Goal: Information Seeking & Learning: Check status

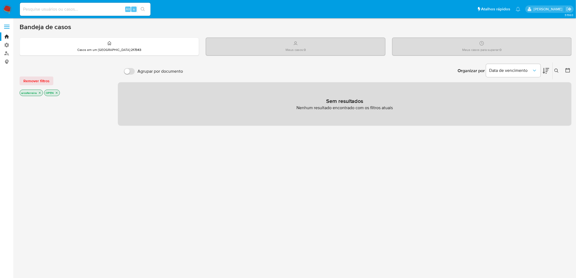
click at [44, 12] on input at bounding box center [85, 9] width 131 height 7
paste input "813600087"
type input "813600087"
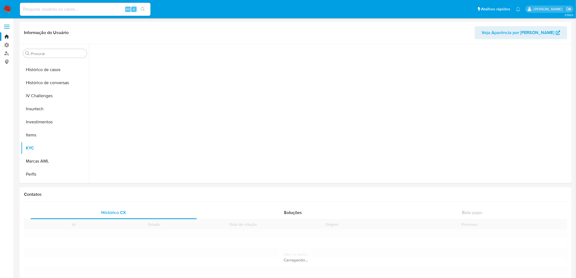
scroll to position [204, 0]
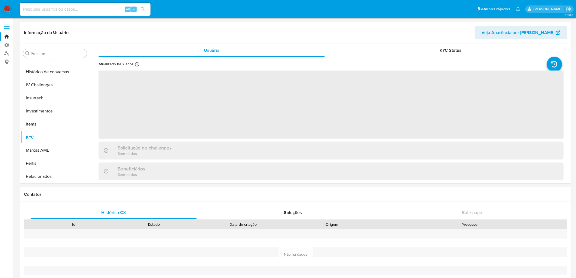
select select "10"
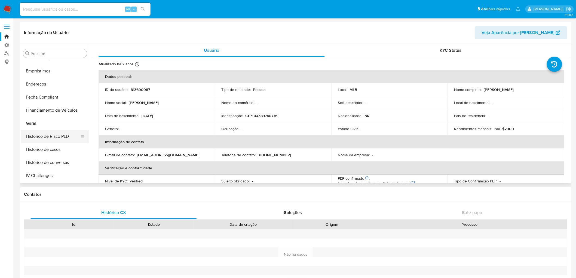
scroll to position [83, 0]
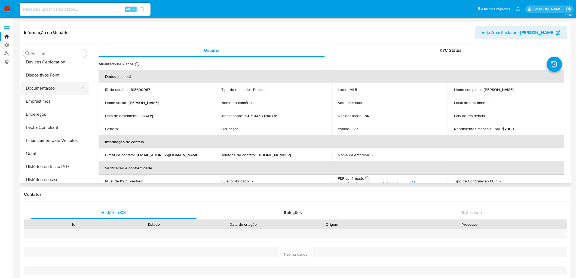
click at [39, 84] on button "Documentação" at bounding box center [53, 88] width 64 height 13
